Goal: Navigation & Orientation: Understand site structure

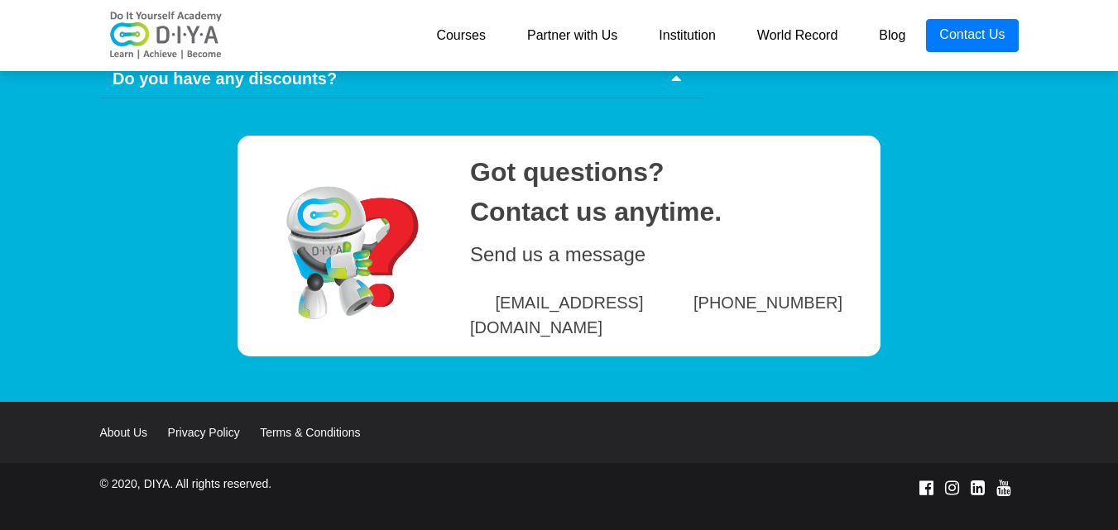
scroll to position [8173, 0]
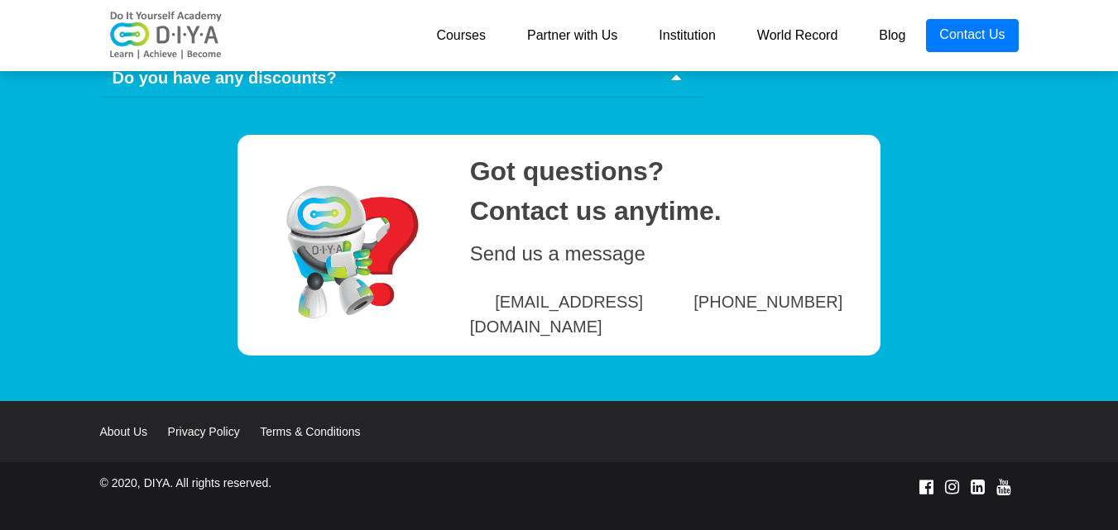
click at [480, 41] on link "Courses" at bounding box center [460, 35] width 91 height 33
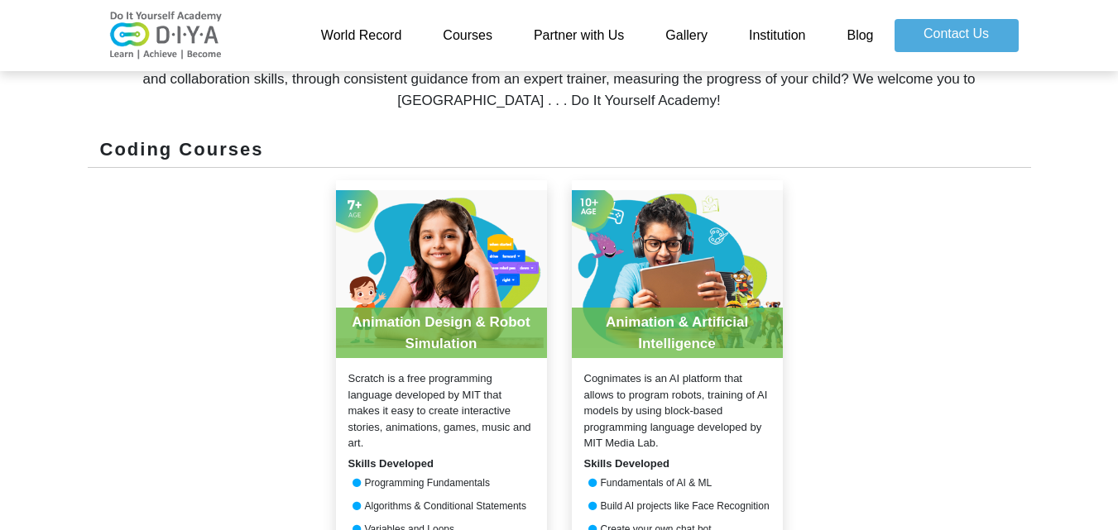
scroll to position [579, 0]
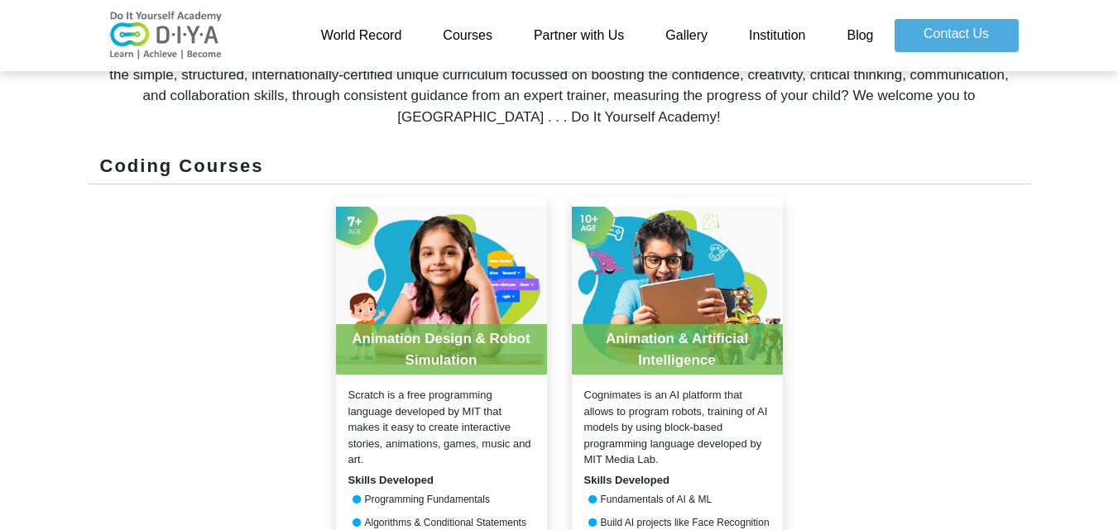
click at [558, 45] on link "Partner with Us" at bounding box center [579, 35] width 132 height 33
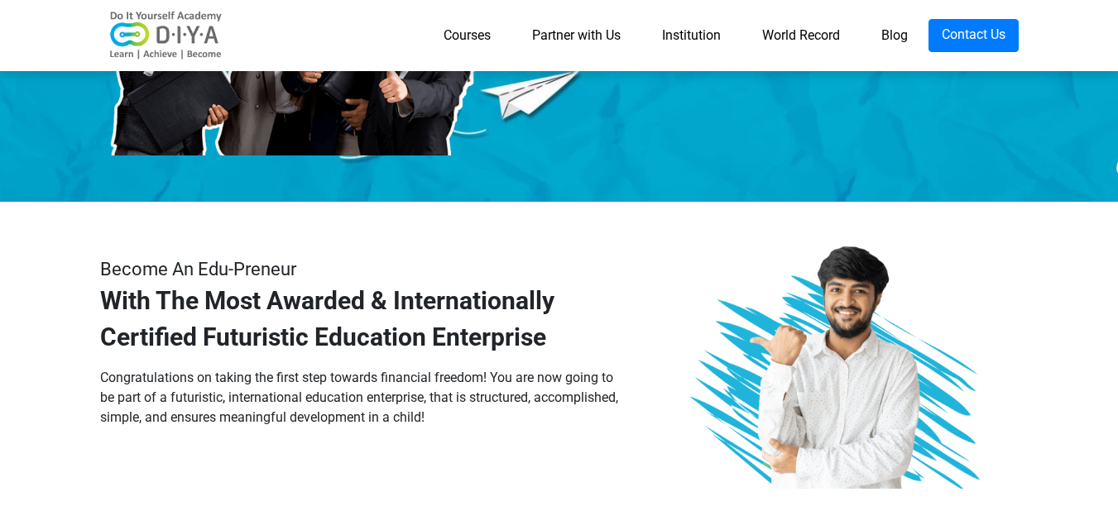
scroll to position [496, 0]
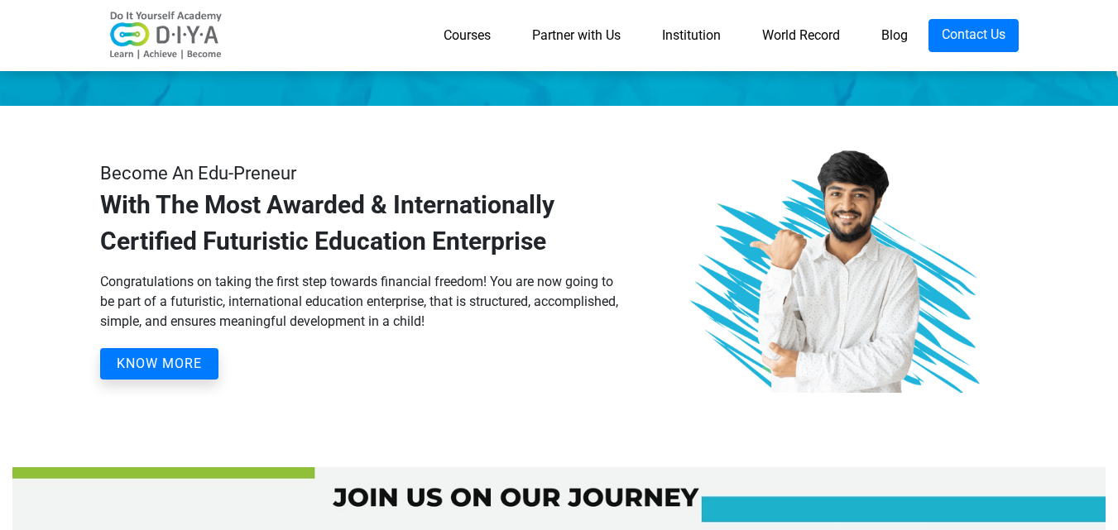
click at [670, 39] on link "Institution" at bounding box center [691, 35] width 100 height 33
